Goal: Task Accomplishment & Management: Manage account settings

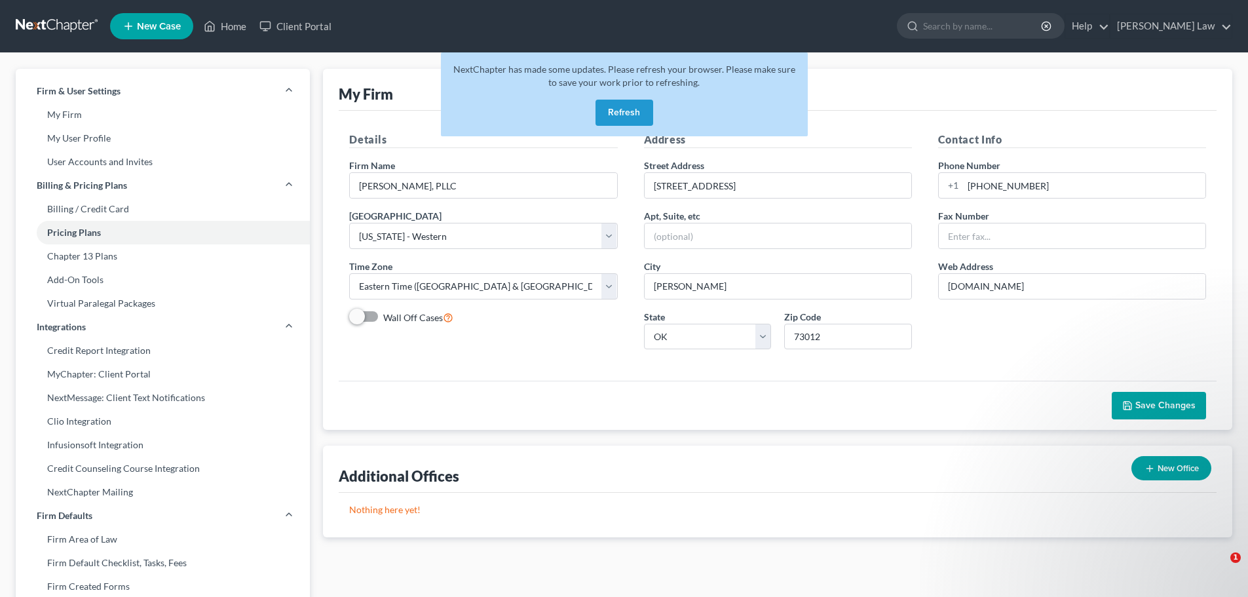
select select "65"
select select "24"
select select "37"
click at [1220, 566] on icon "Open Intercom Messenger" at bounding box center [1218, 568] width 9 height 10
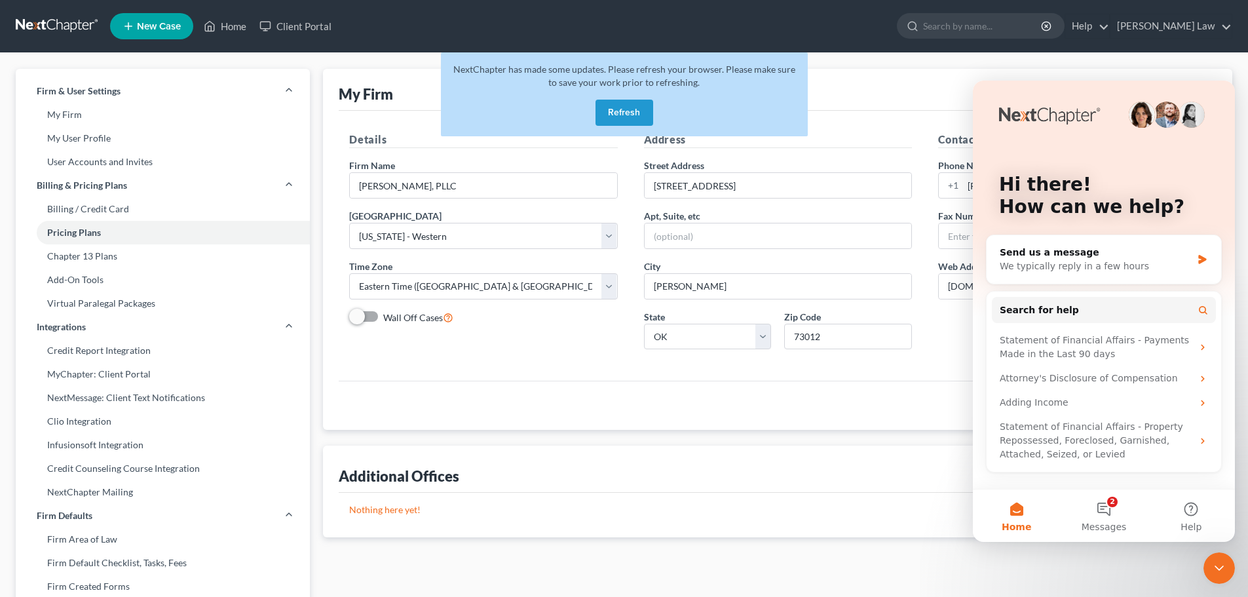
click at [1220, 566] on icon "Close Intercom Messenger" at bounding box center [1219, 568] width 16 height 16
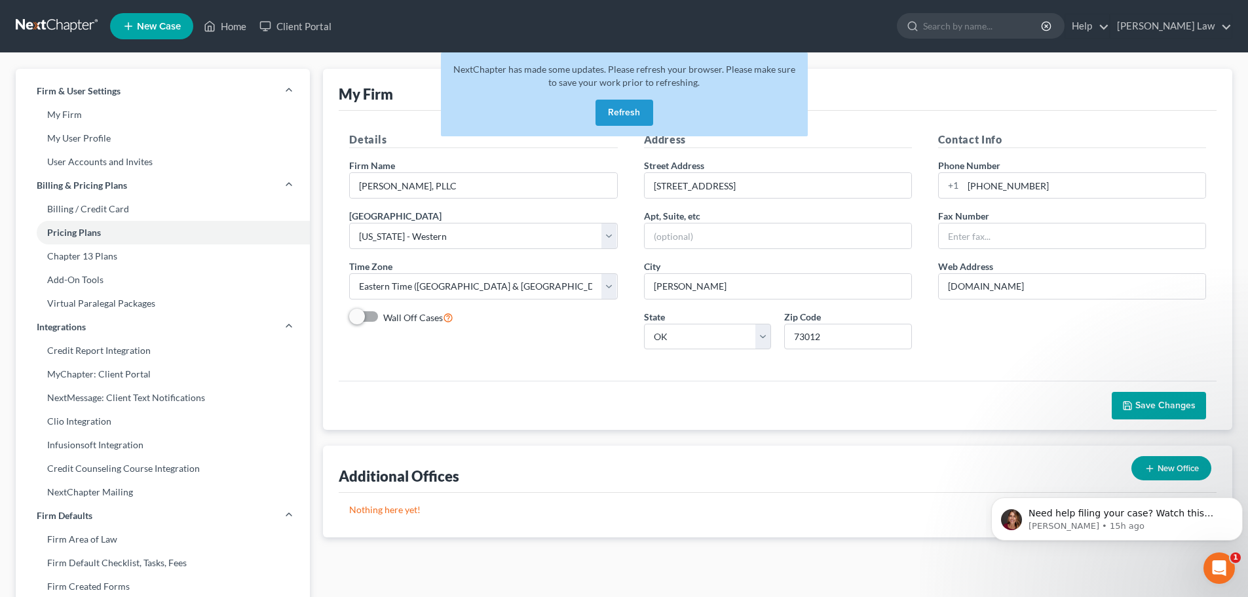
click at [627, 107] on button "Refresh" at bounding box center [624, 113] width 58 height 26
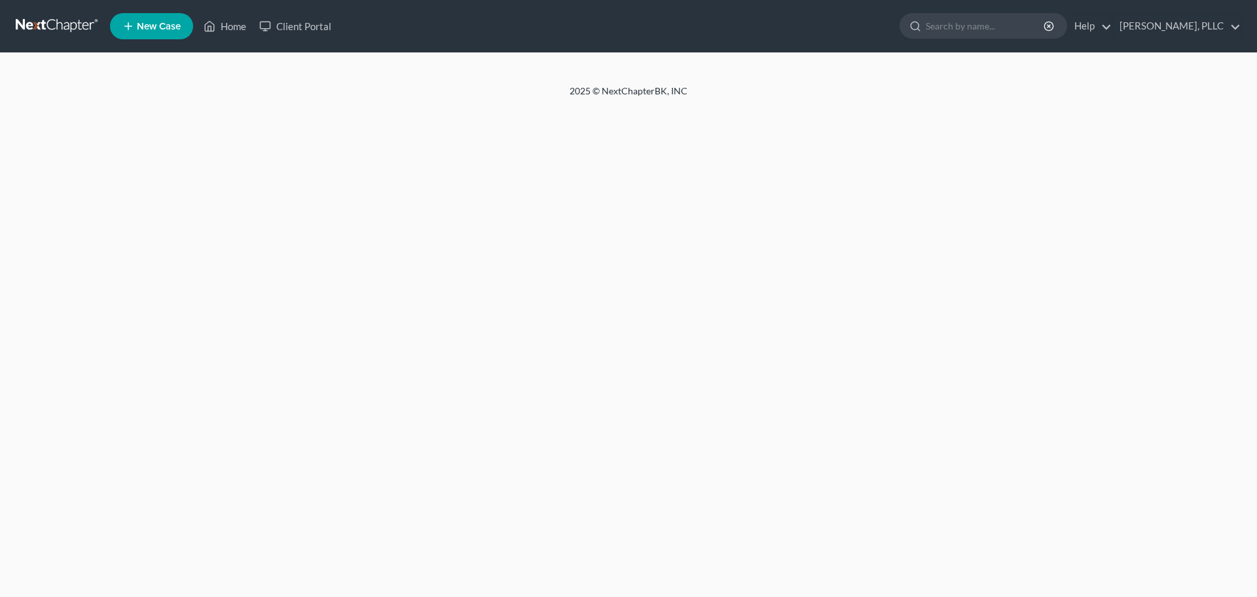
select select "24"
select select "37"
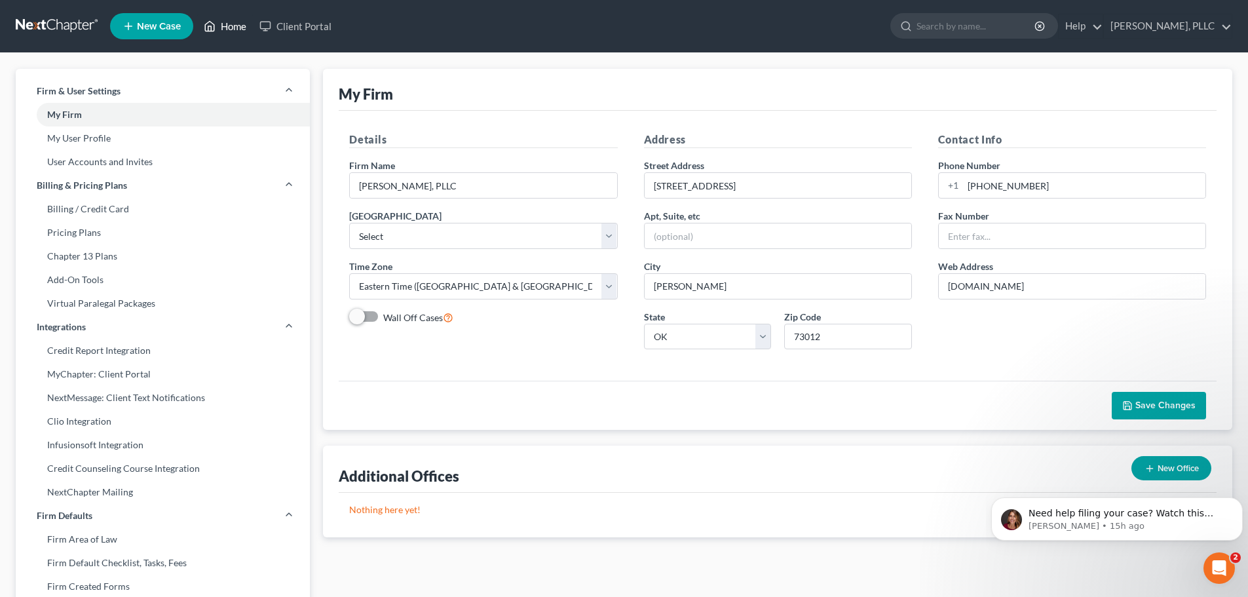
click at [234, 25] on link "Home" at bounding box center [225, 26] width 56 height 24
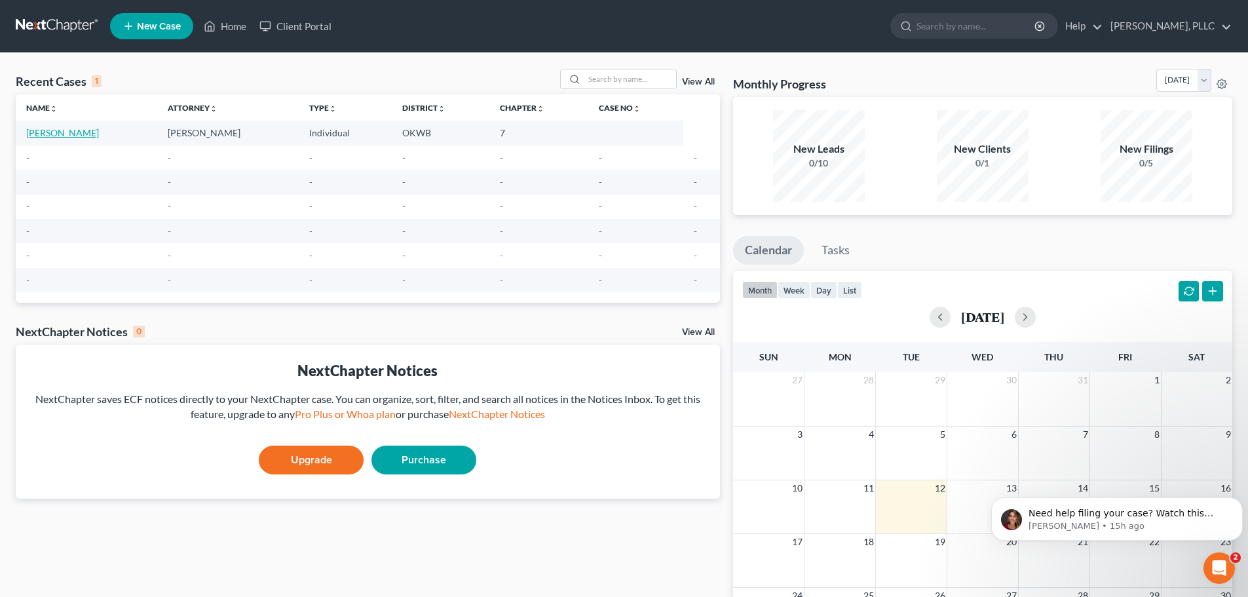
click at [65, 131] on link "[PERSON_NAME]" at bounding box center [62, 132] width 73 height 11
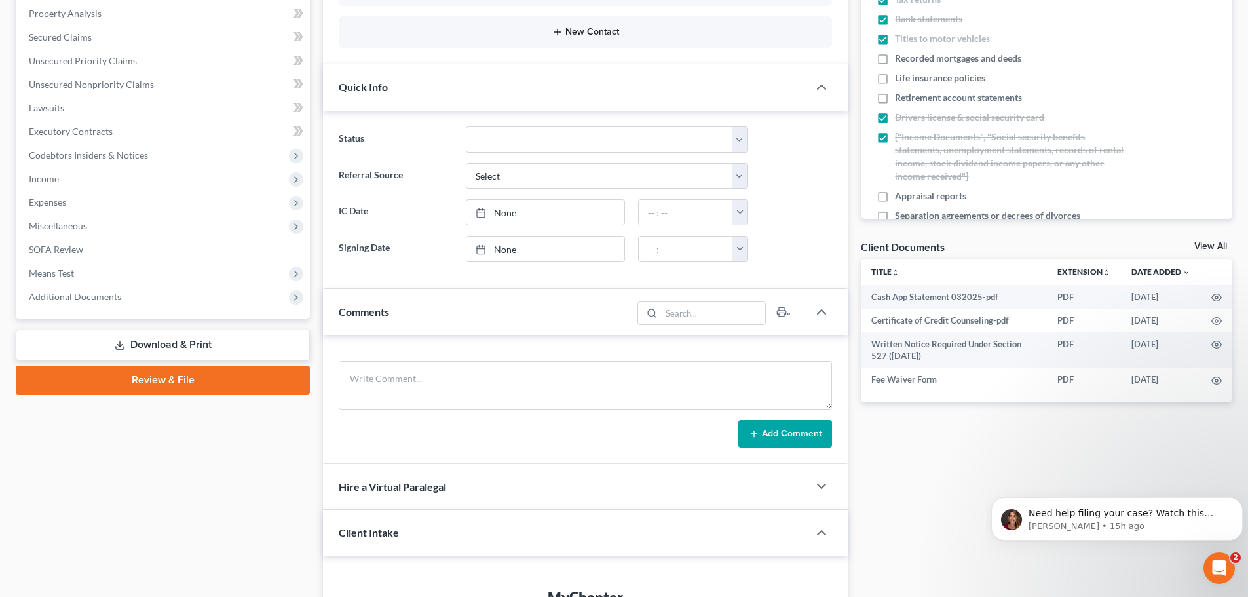
scroll to position [262, 0]
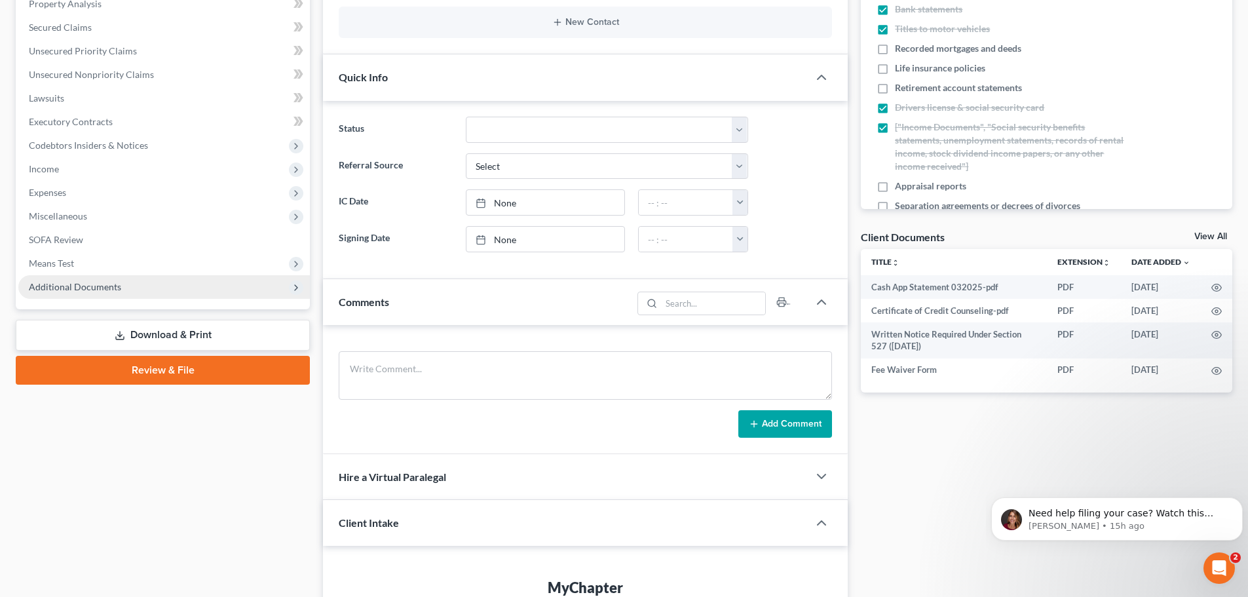
click at [79, 286] on span "Additional Documents" at bounding box center [75, 286] width 92 height 11
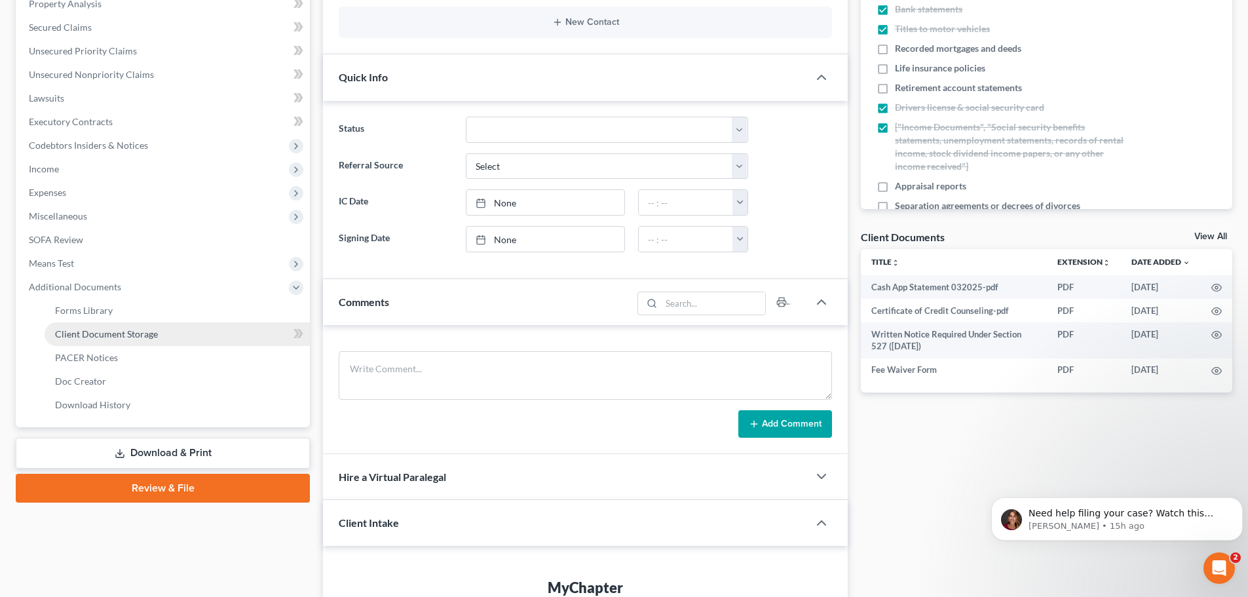
click at [86, 329] on span "Client Document Storage" at bounding box center [106, 333] width 103 height 11
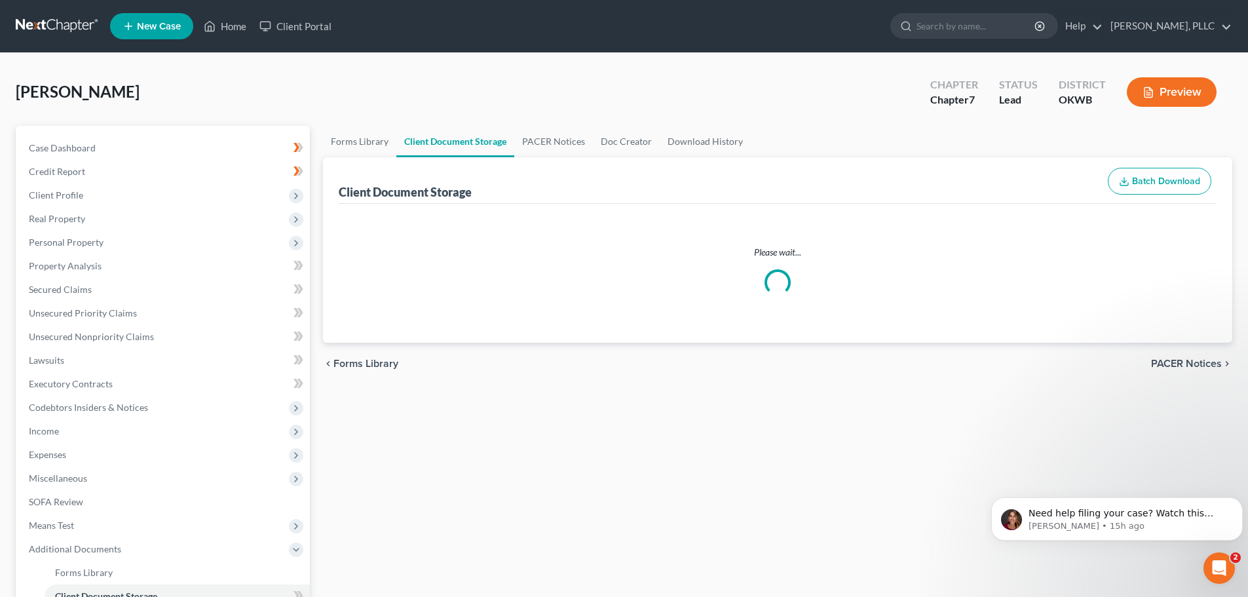
select select "6"
select select "0"
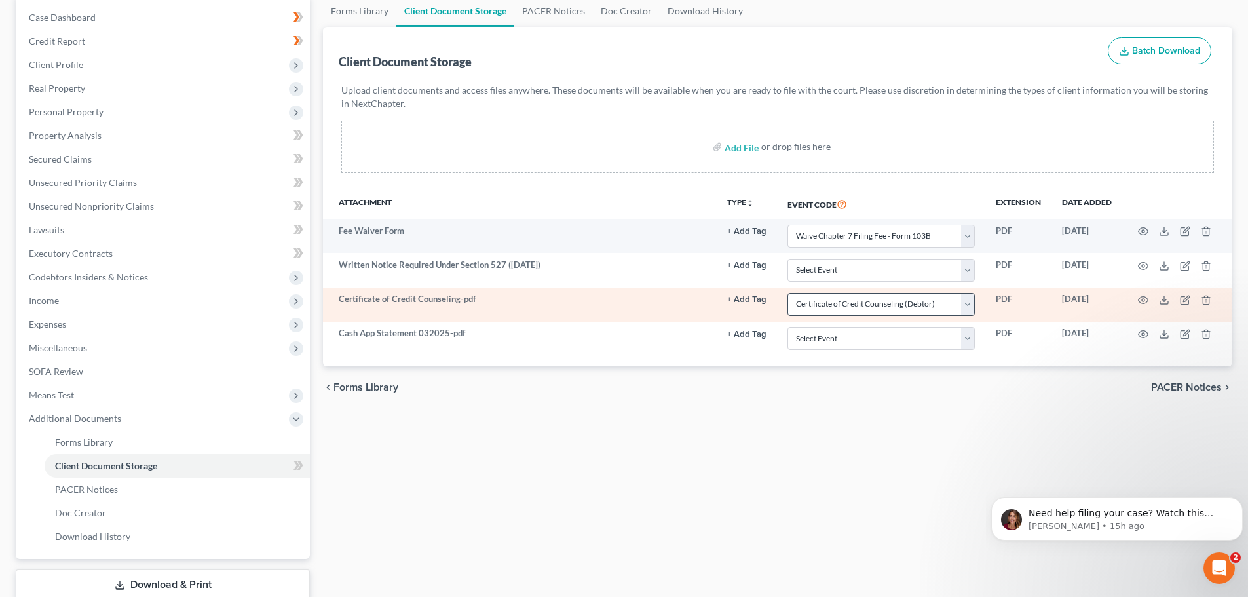
scroll to position [131, 0]
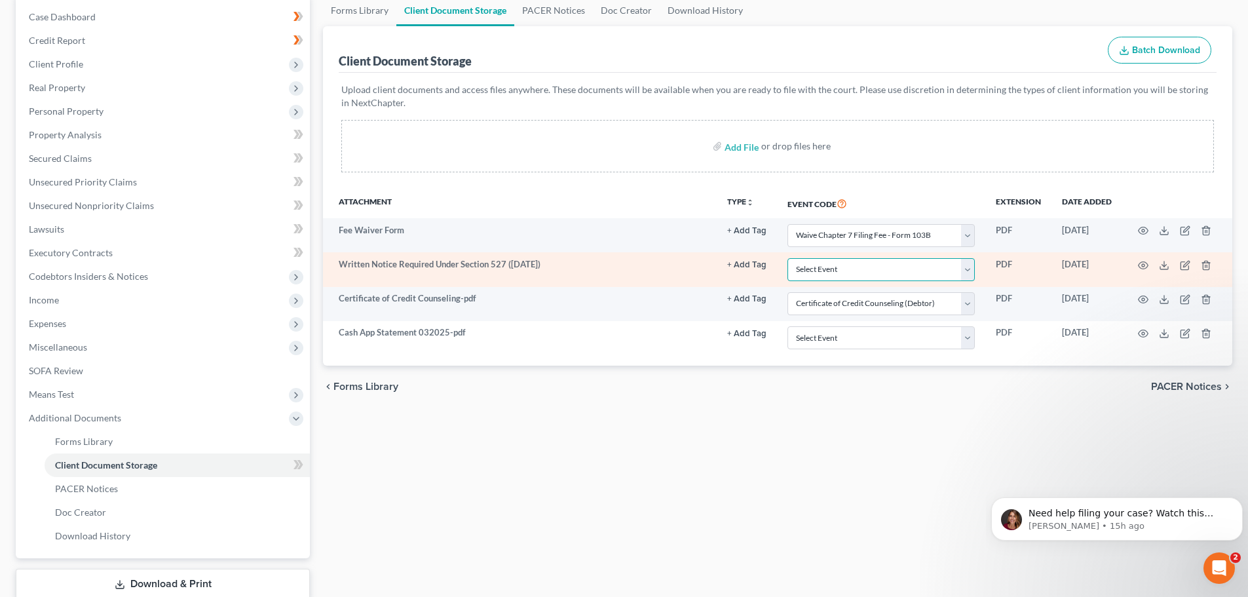
click at [964, 268] on select "Select Event Certificate of Credit Counseling (Debtor) Certificate of Credit Co…" at bounding box center [880, 269] width 187 height 23
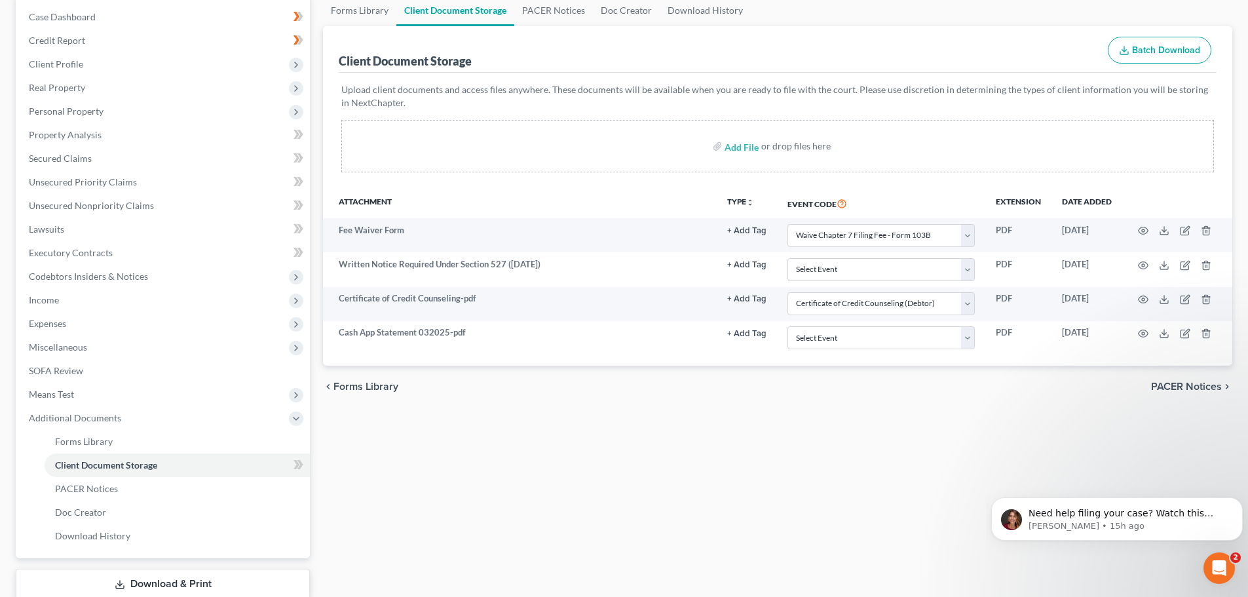
click at [570, 544] on div "Forms Library Client Document Storage PACER Notices Doc Creator Download Histor…" at bounding box center [777, 314] width 922 height 639
select select "6"
select select "0"
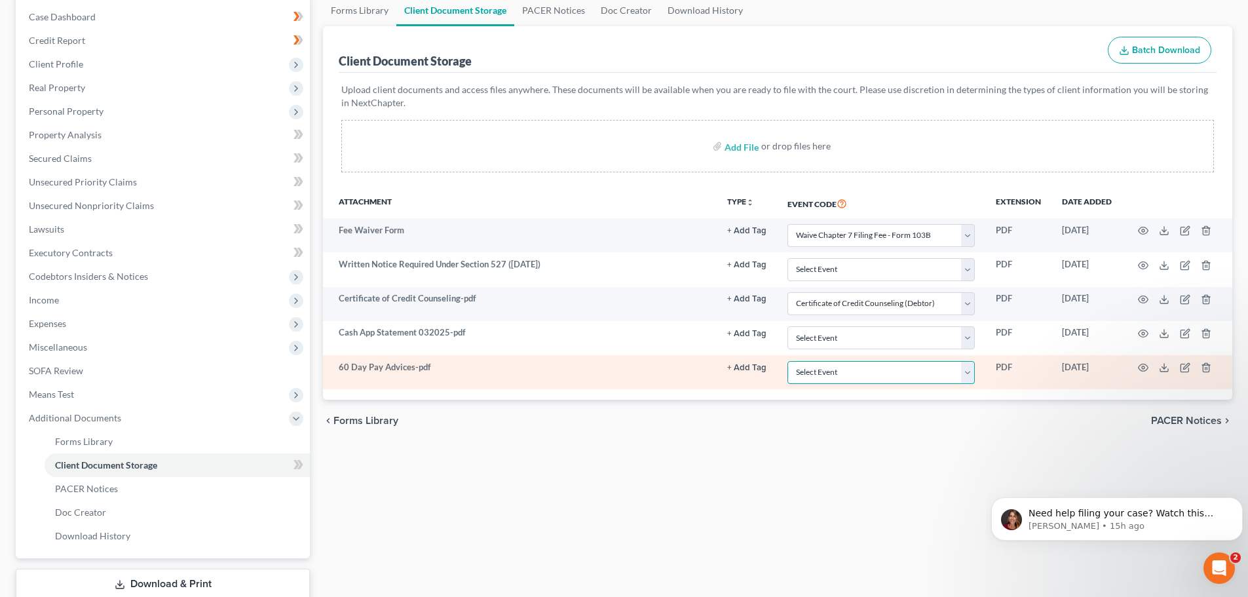
click at [965, 371] on select "Select Event Certificate of Credit Counseling (Debtor) Certificate of Credit Co…" at bounding box center [880, 372] width 187 height 23
select select "3"
click at [787, 361] on select "Select Event Certificate of Credit Counseling (Debtor) Certificate of Credit Co…" at bounding box center [880, 372] width 187 height 23
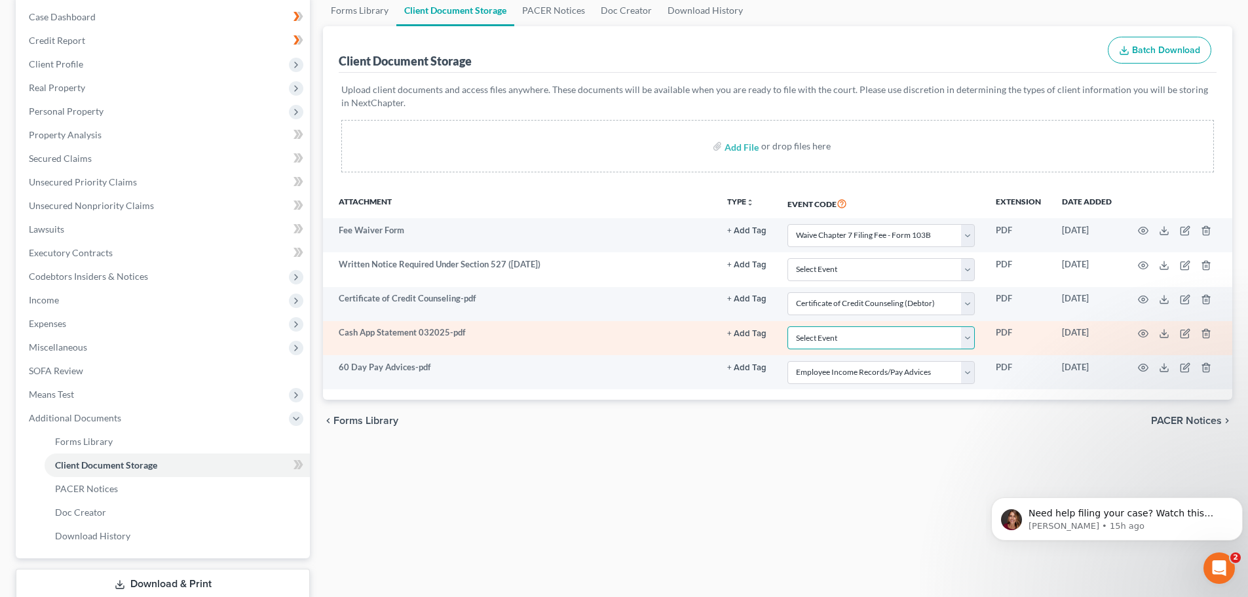
click at [966, 337] on select "Select Event Certificate of Credit Counseling (Debtor) Certificate of Credit Co…" at bounding box center [880, 337] width 187 height 23
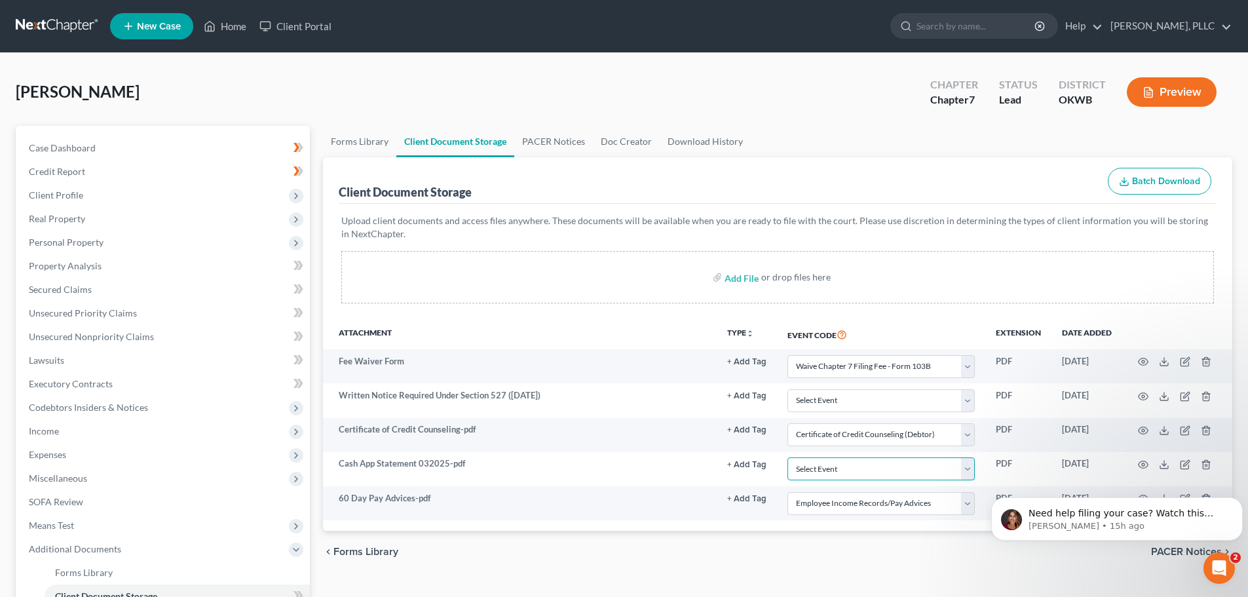
scroll to position [217, 0]
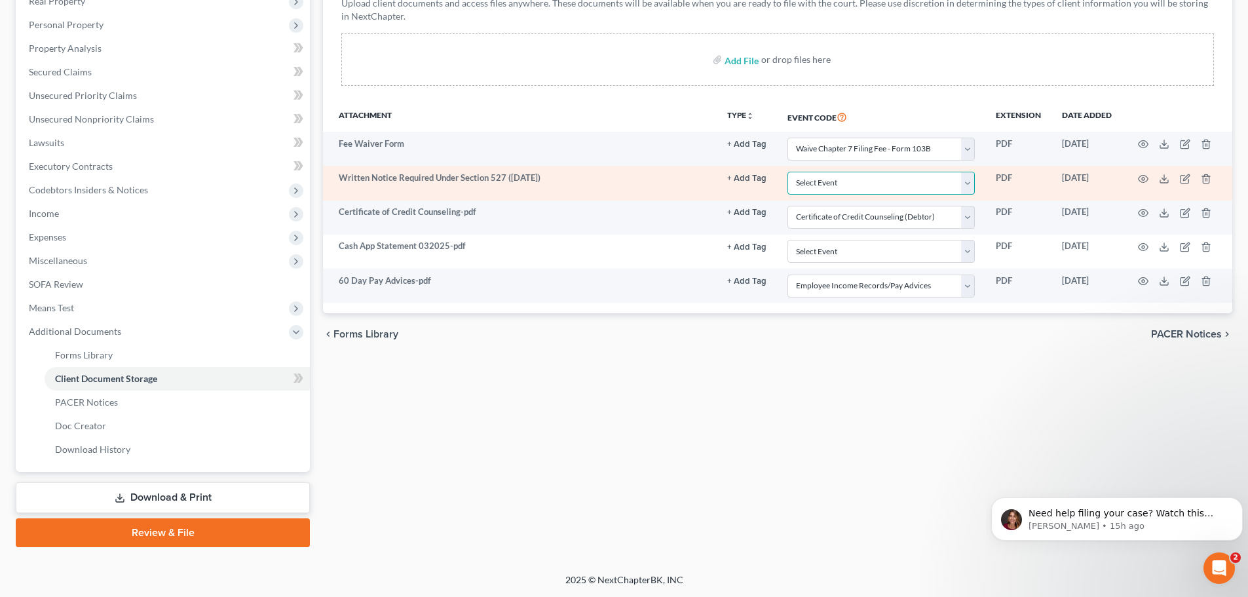
click at [967, 179] on select "Select Event Certificate of Credit Counseling (Debtor) Certificate of Credit Co…" at bounding box center [880, 183] width 187 height 23
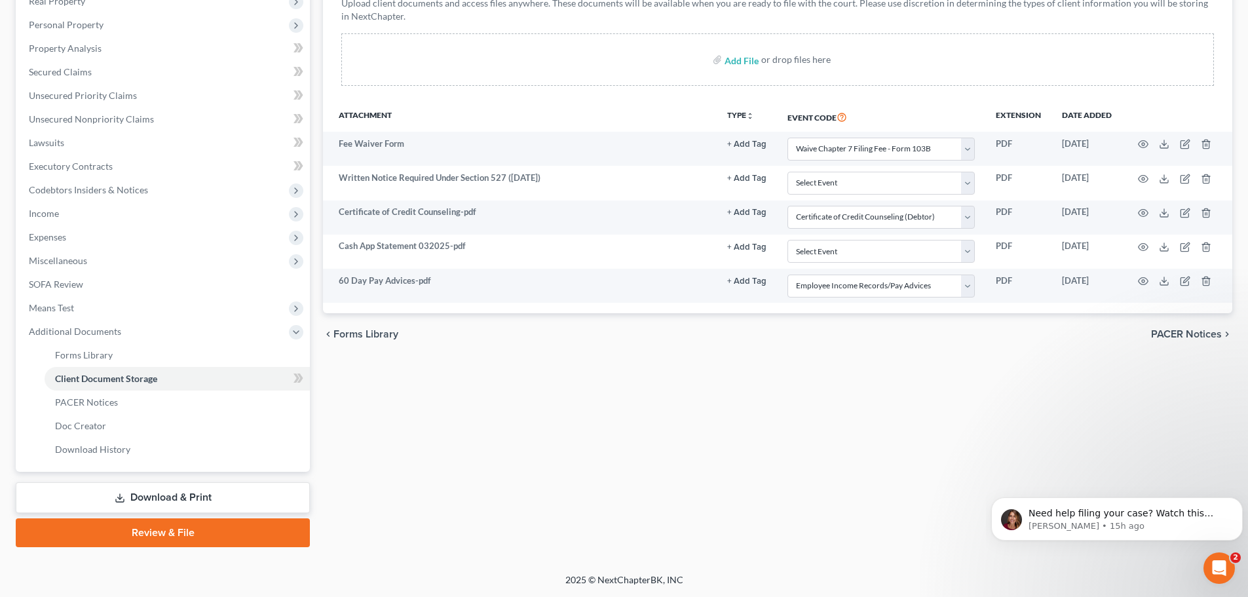
click at [643, 500] on div "Forms Library Client Document Storage PACER Notices Doc Creator Download Histor…" at bounding box center [777, 227] width 922 height 639
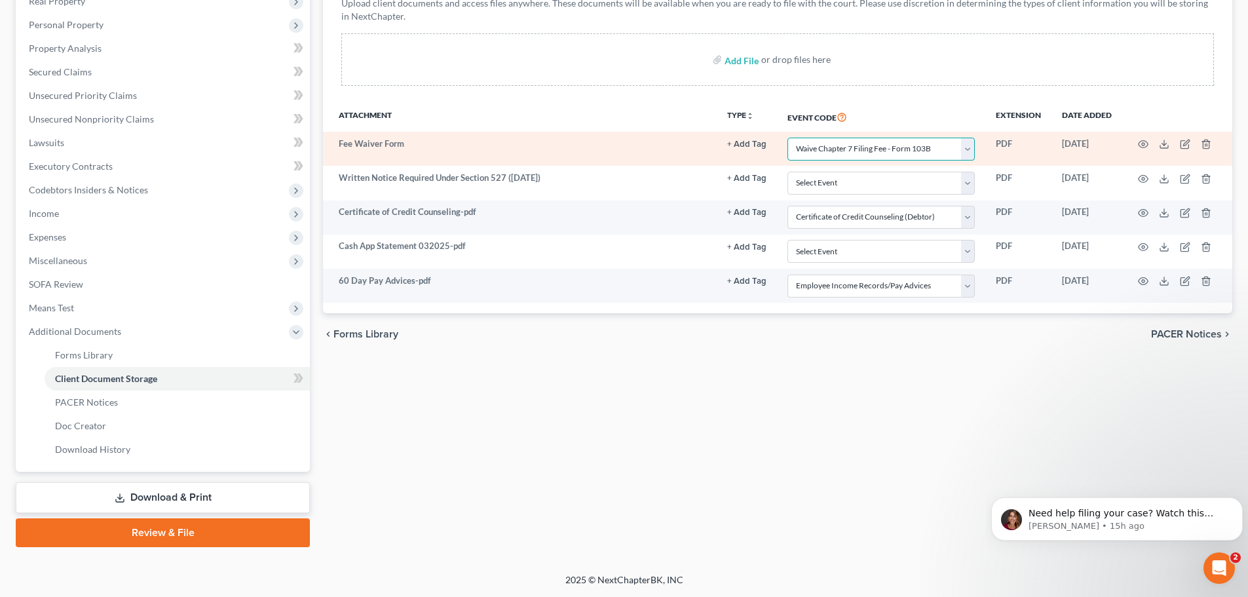
click at [966, 147] on select "Select Event Certificate of Credit Counseling (Debtor) Certificate of Credit Co…" at bounding box center [880, 149] width 187 height 23
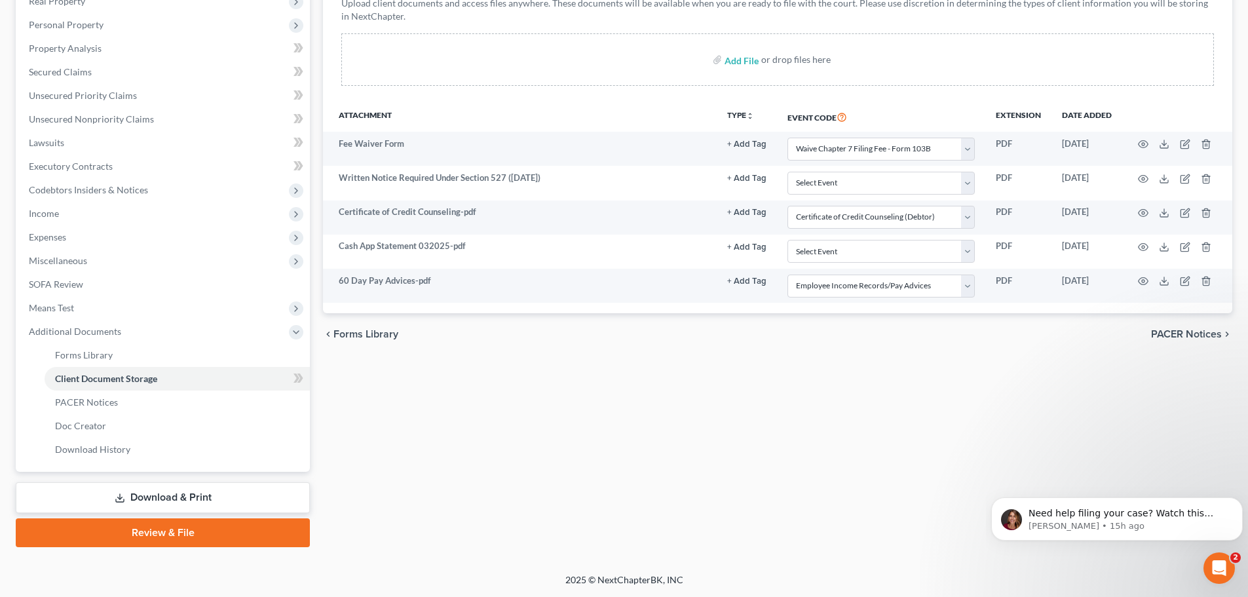
click at [857, 421] on div "Forms Library Client Document Storage PACER Notices Doc Creator Download Histor…" at bounding box center [777, 227] width 922 height 639
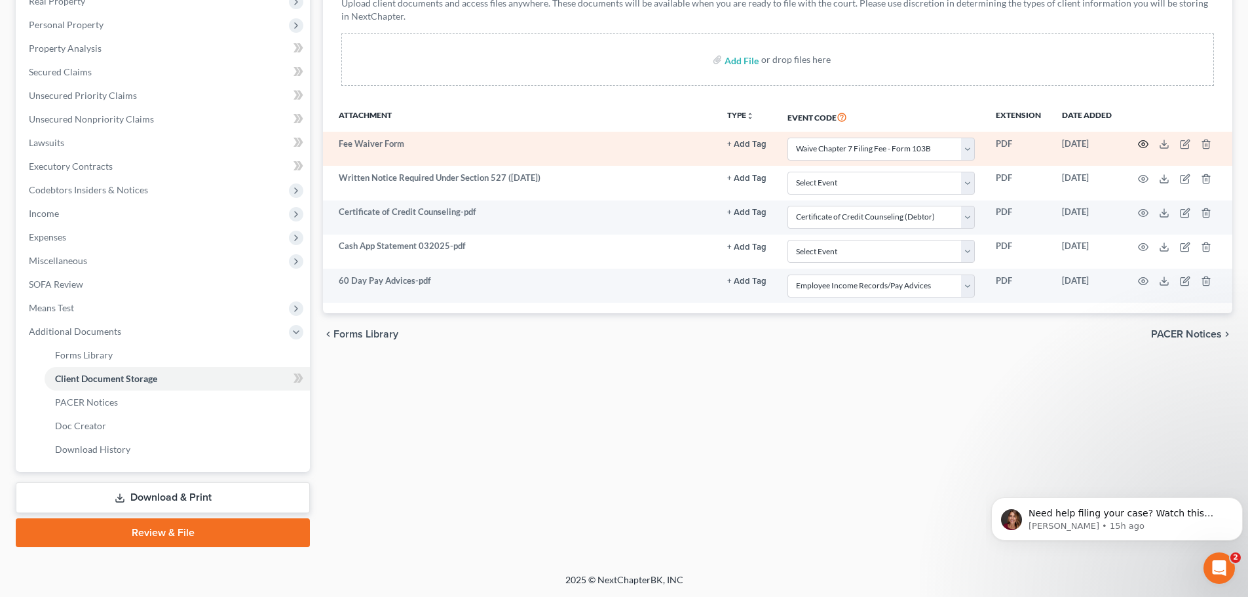
click at [1142, 141] on icon "button" at bounding box center [1143, 144] width 10 height 10
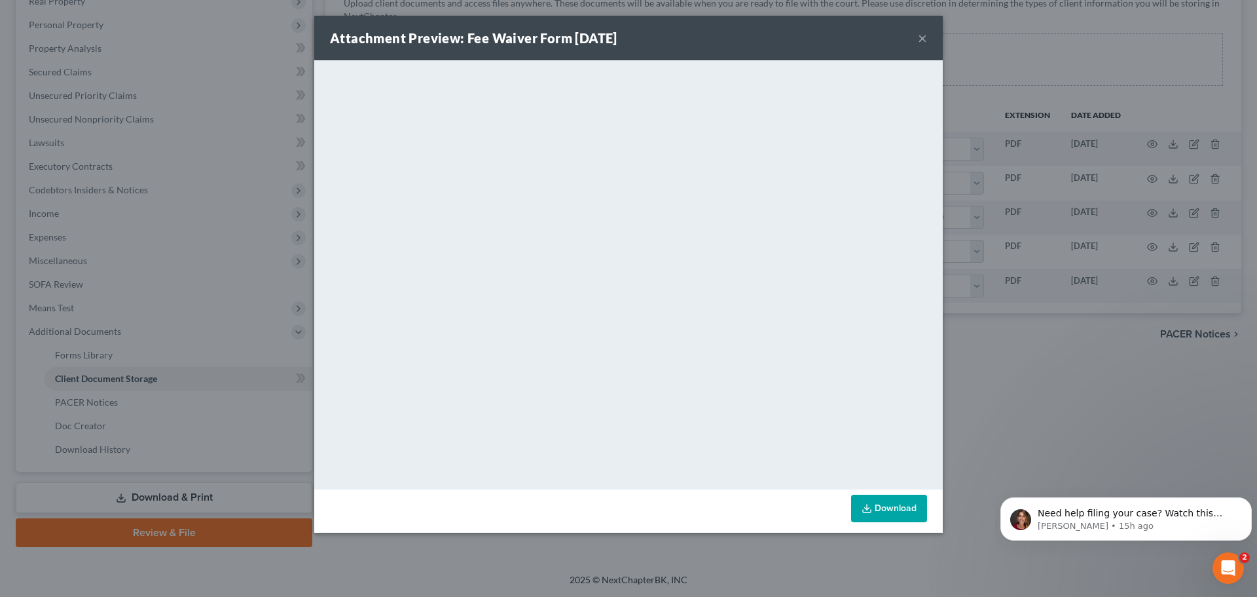
click at [922, 37] on button "×" at bounding box center [922, 38] width 9 height 16
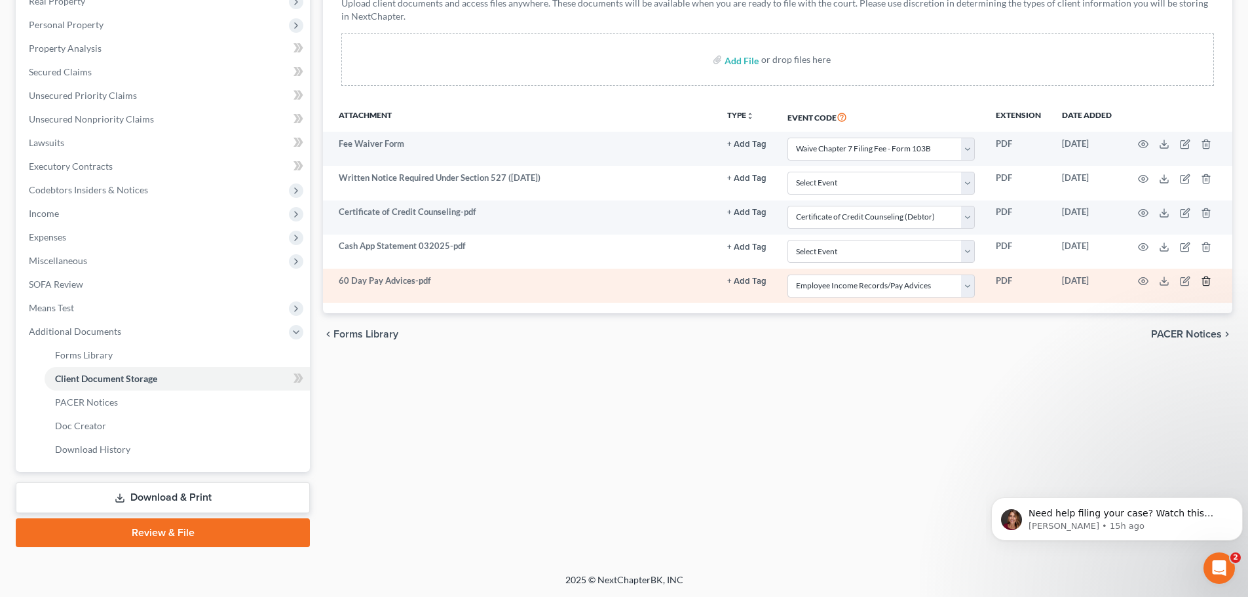
click at [1205, 280] on icon "button" at bounding box center [1205, 281] width 10 height 10
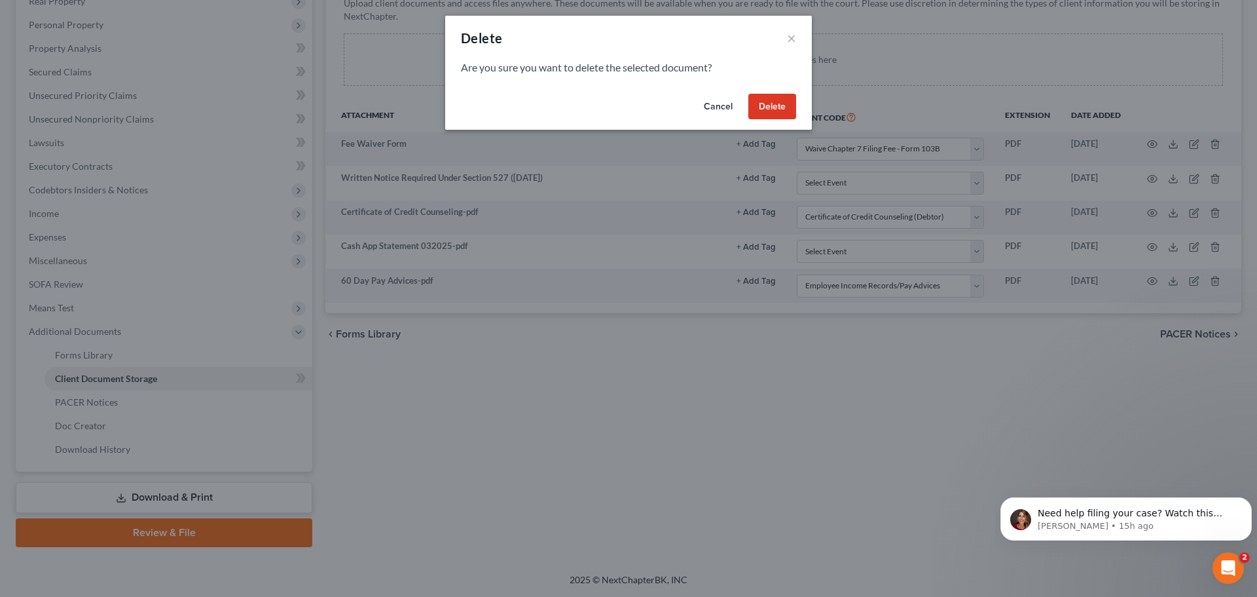
click at [770, 108] on button "Delete" at bounding box center [773, 107] width 48 height 26
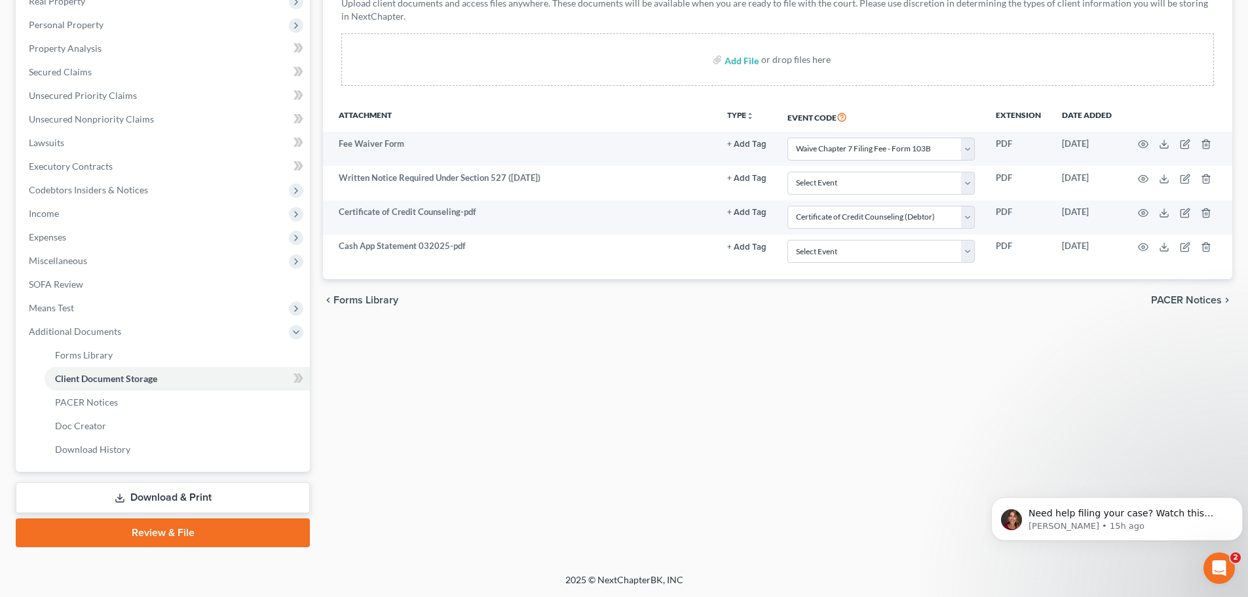
select select "6"
select select "0"
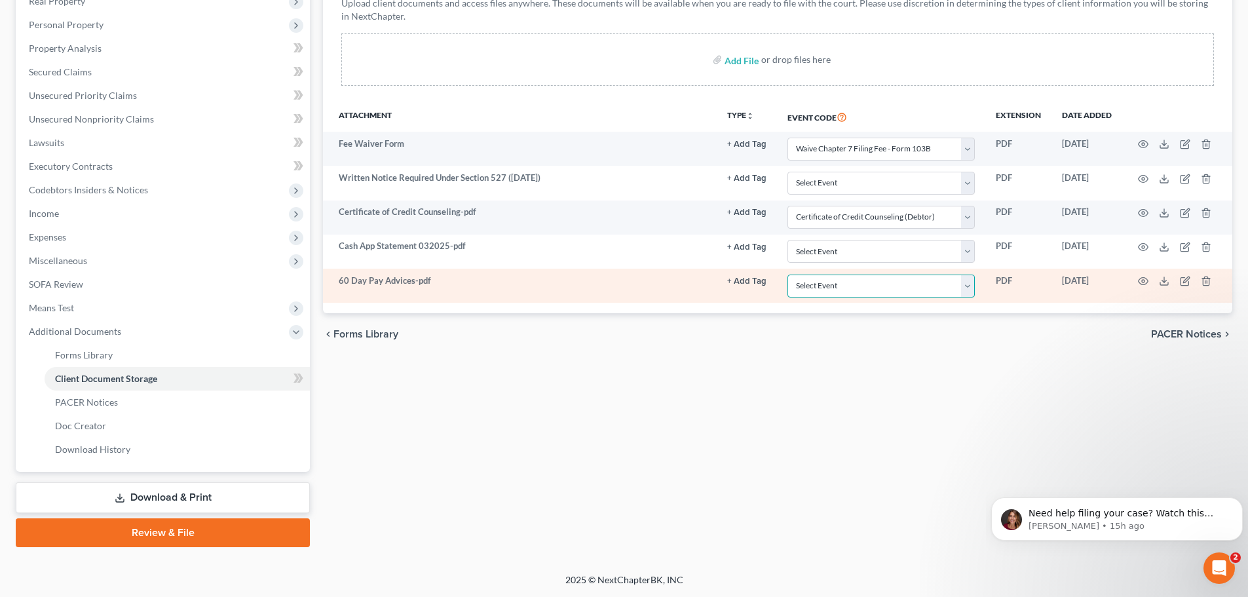
click at [966, 283] on select "Select Event Certificate of Credit Counseling (Debtor) Certificate of Credit Co…" at bounding box center [880, 285] width 187 height 23
select select "3"
click at [787, 274] on select "Select Event Certificate of Credit Counseling (Debtor) Certificate of Credit Co…" at bounding box center [880, 285] width 187 height 23
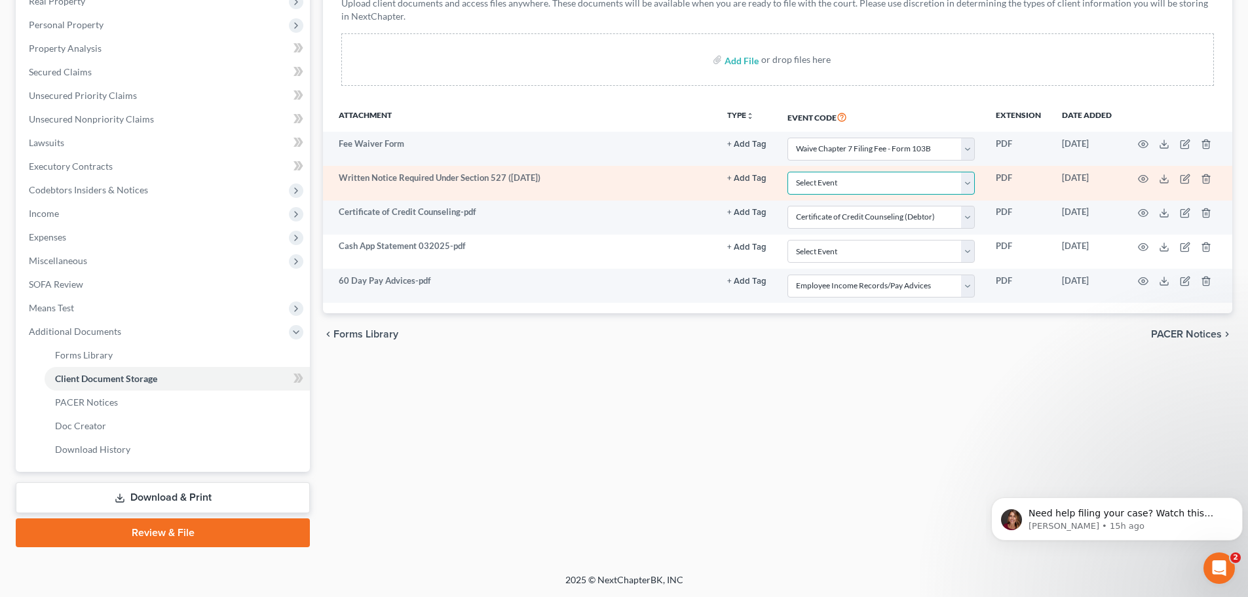
click at [965, 180] on select "Select Event Certificate of Credit Counseling (Debtor) Certificate of Credit Co…" at bounding box center [880, 183] width 187 height 23
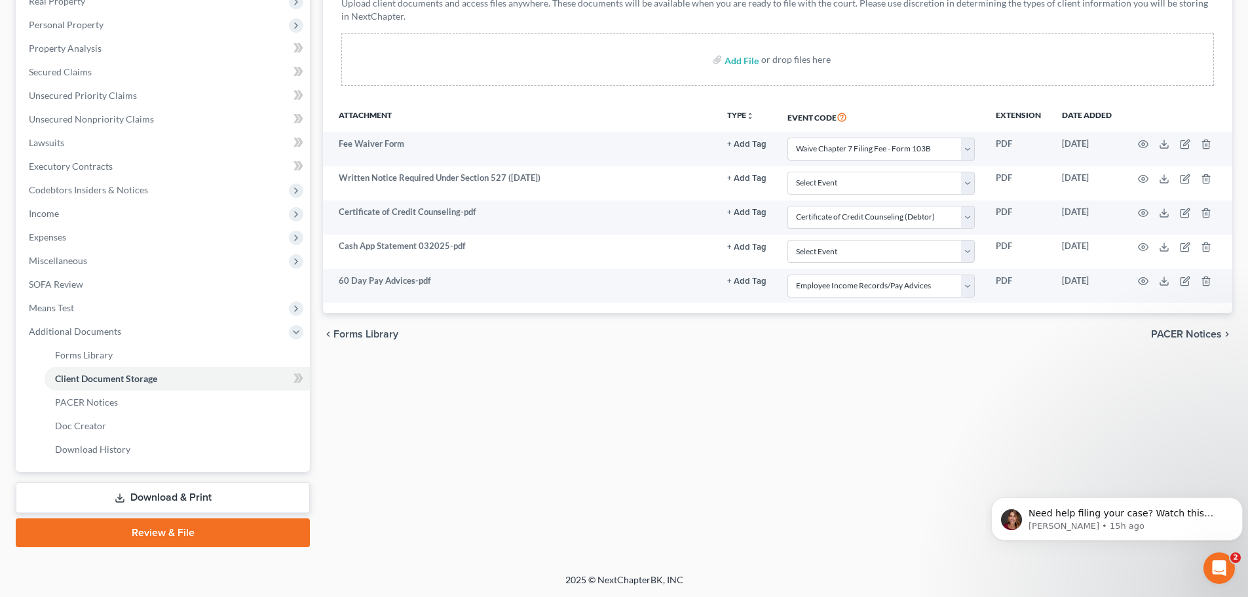
click at [508, 430] on div "Forms Library Client Document Storage PACER Notices Doc Creator Download Histor…" at bounding box center [777, 227] width 922 height 639
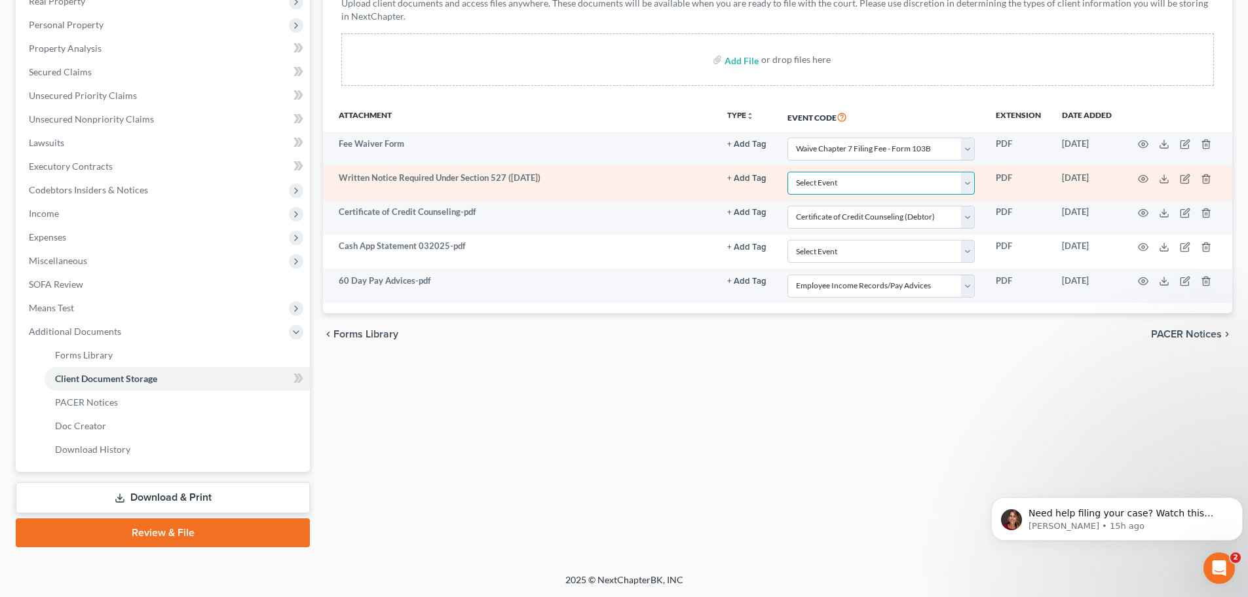
click at [965, 180] on select "Select Event Certificate of Credit Counseling (Debtor) Certificate of Credit Co…" at bounding box center [880, 183] width 187 height 23
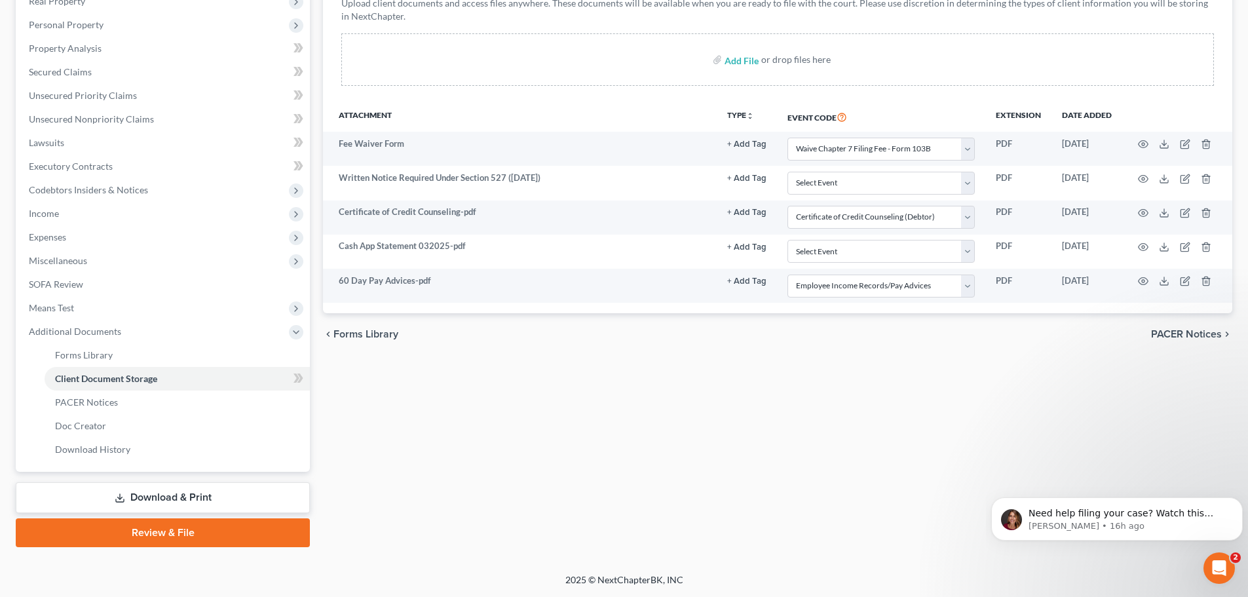
click at [620, 382] on div "Forms Library Client Document Storage PACER Notices Doc Creator Download Histor…" at bounding box center [777, 227] width 922 height 639
